Goal: Task Accomplishment & Management: Complete application form

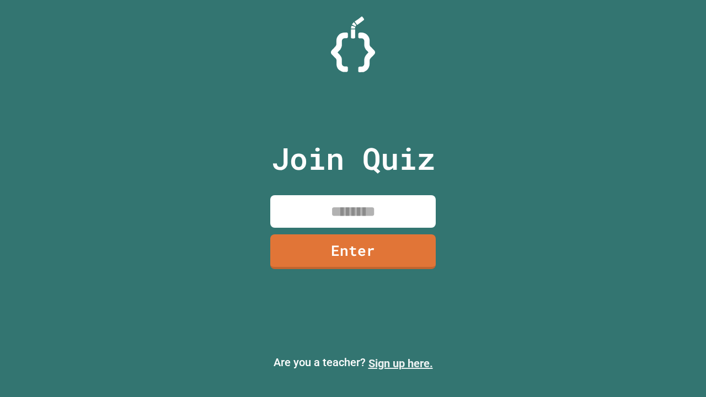
click at [401, 364] on link "Sign up here." at bounding box center [401, 363] width 65 height 13
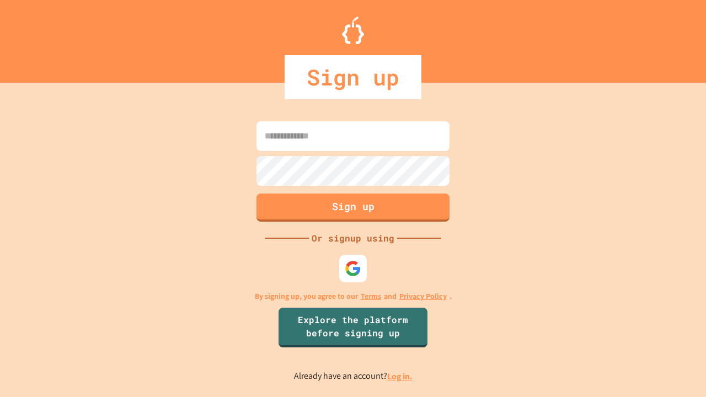
click at [401, 376] on link "Log in." at bounding box center [399, 377] width 25 height 12
